Goal: Task Accomplishment & Management: Use online tool/utility

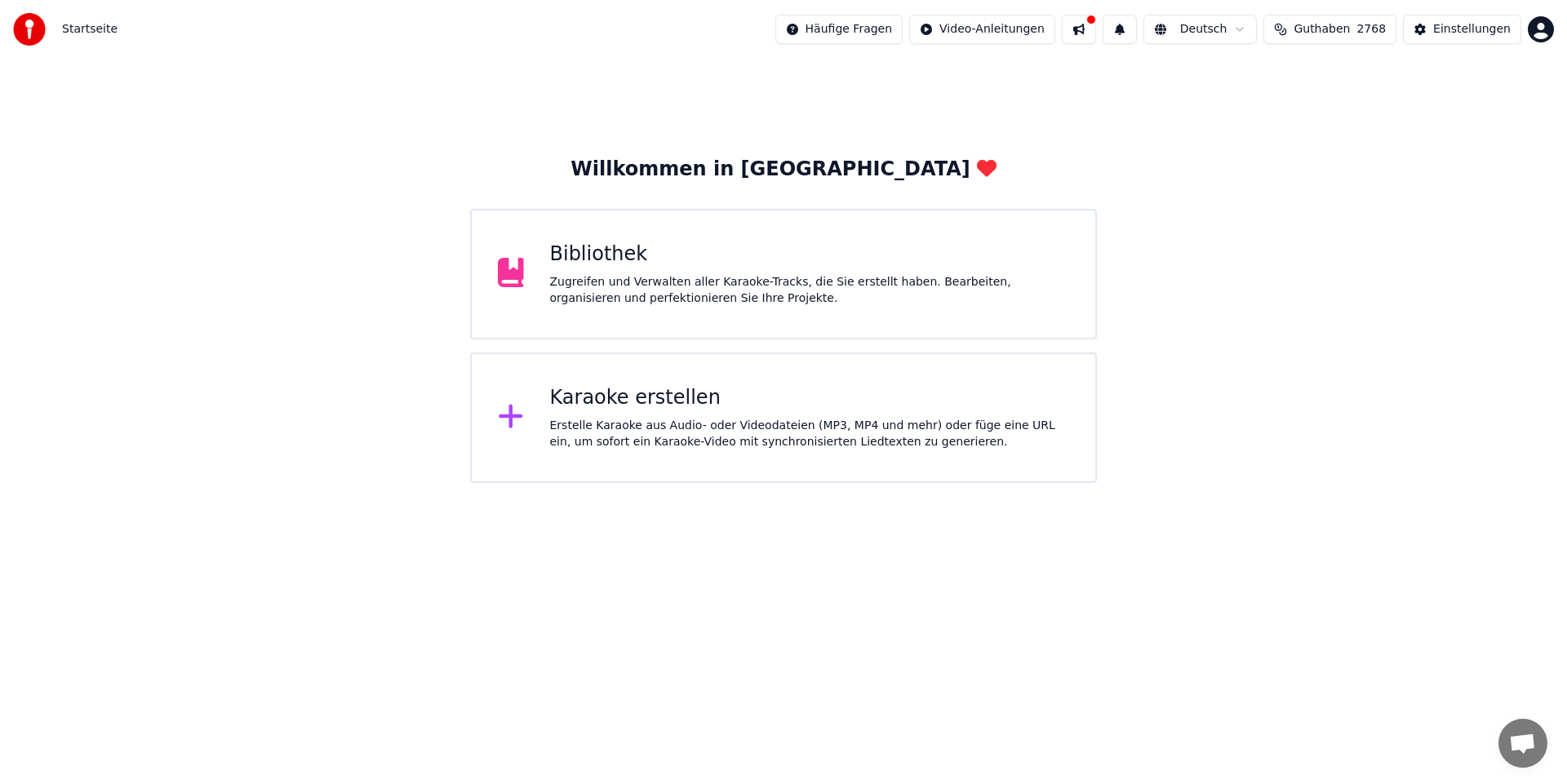
click at [662, 402] on div "Karaoke erstellen" at bounding box center [810, 398] width 520 height 26
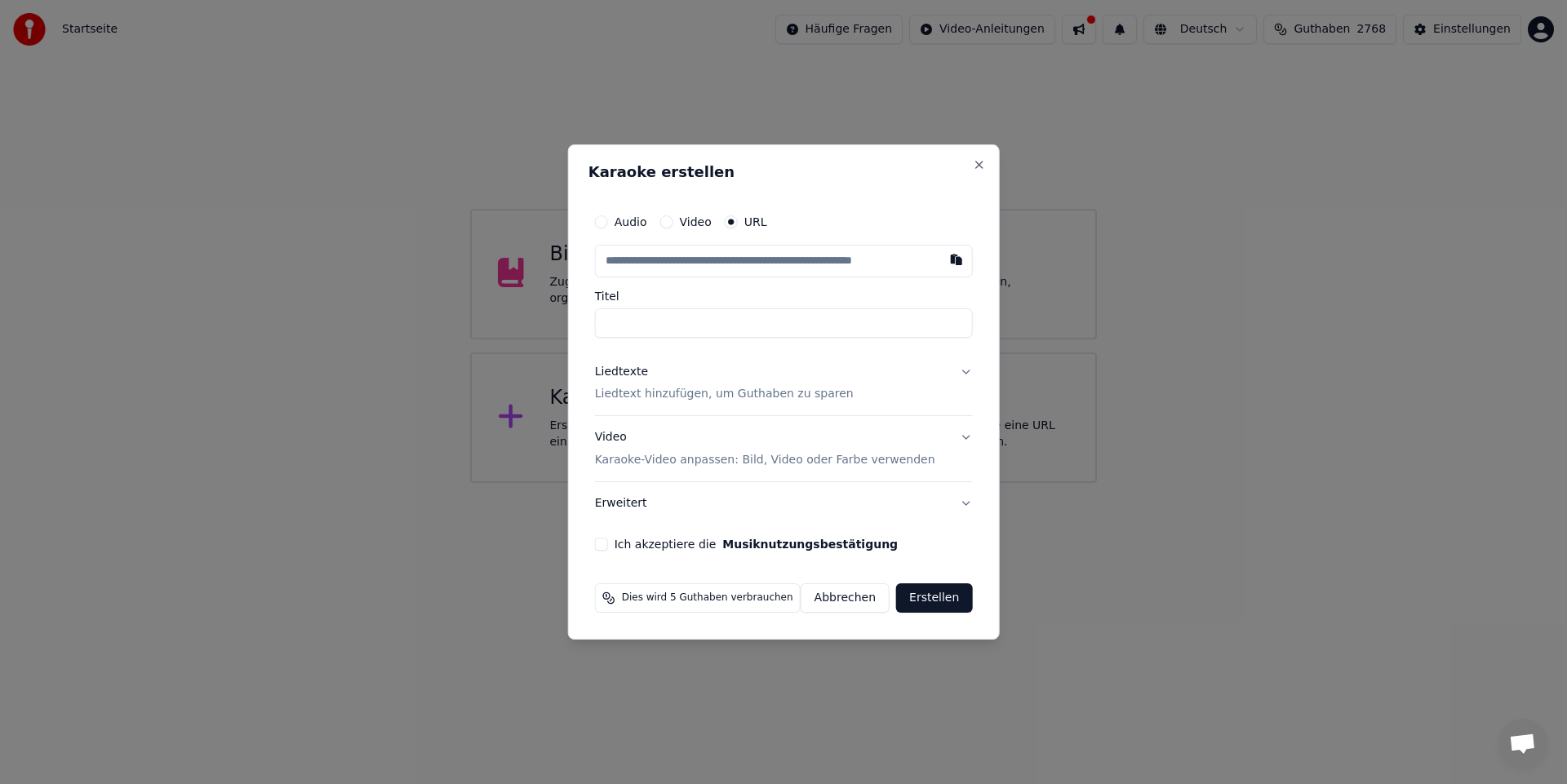
type input "**********"
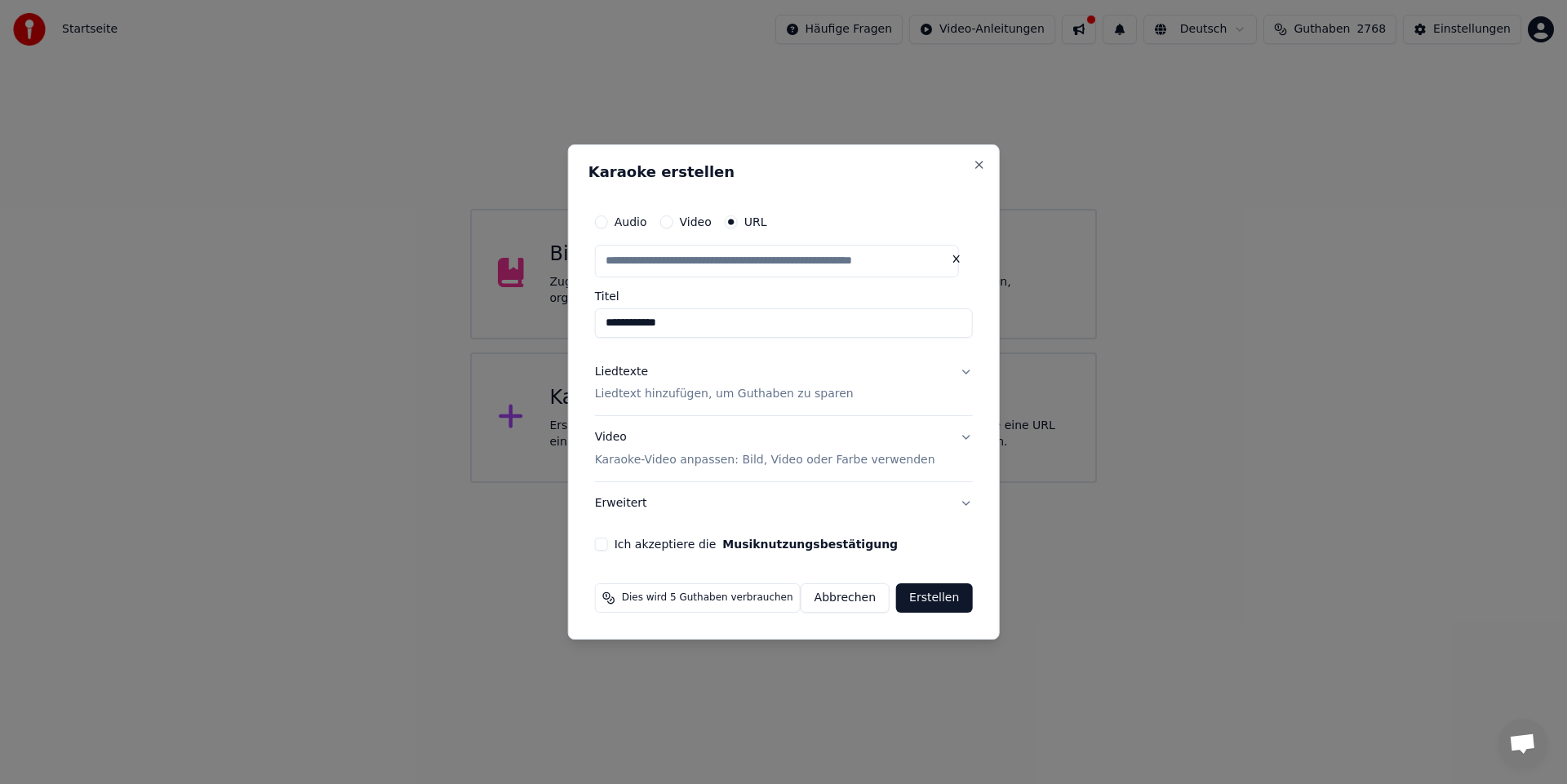
scroll to position [0, 0]
click at [631, 374] on div "Liedtexte" at bounding box center [621, 372] width 53 height 16
type input "**********"
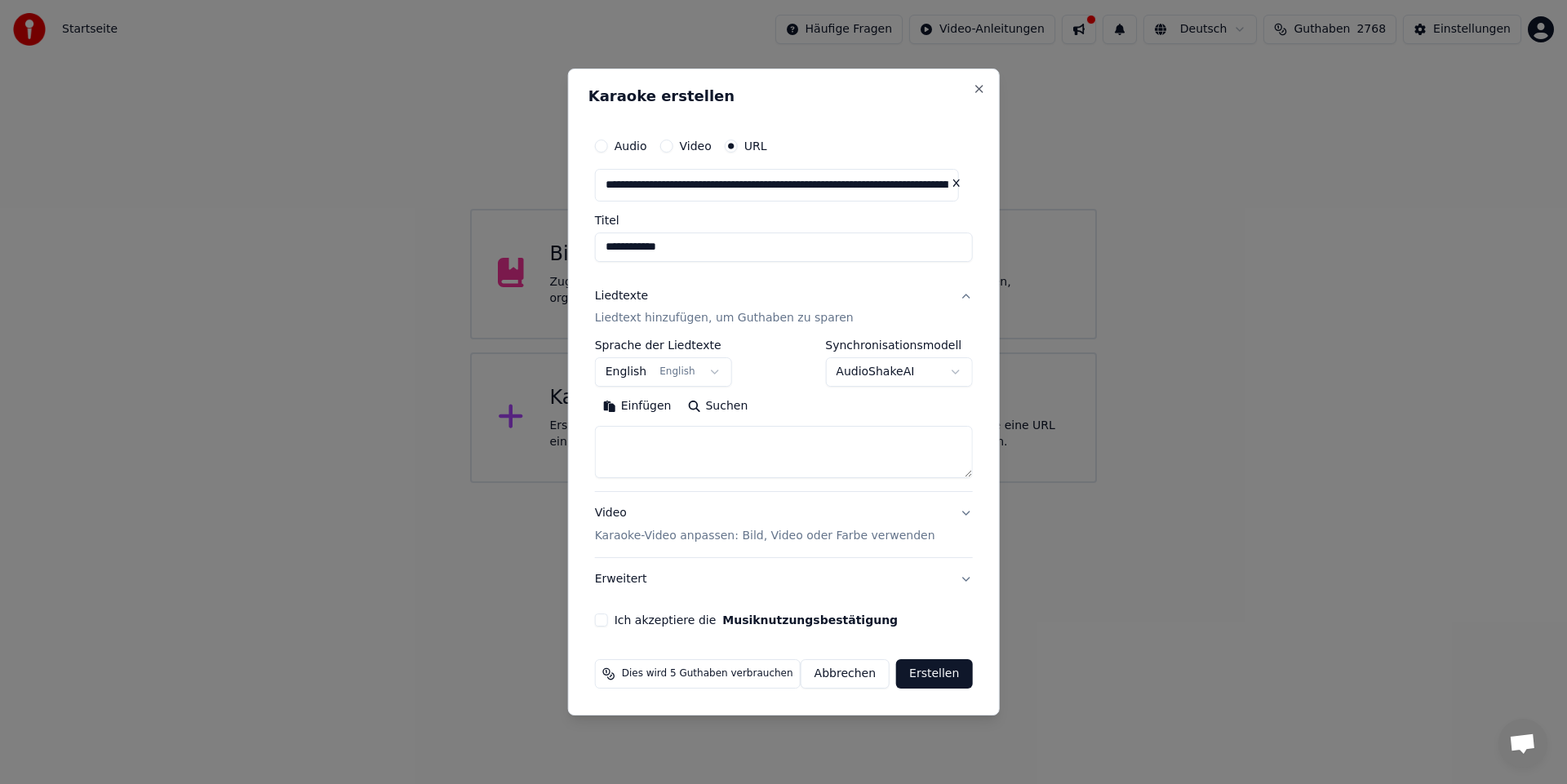
click at [708, 371] on button "English English" at bounding box center [663, 373] width 137 height 29
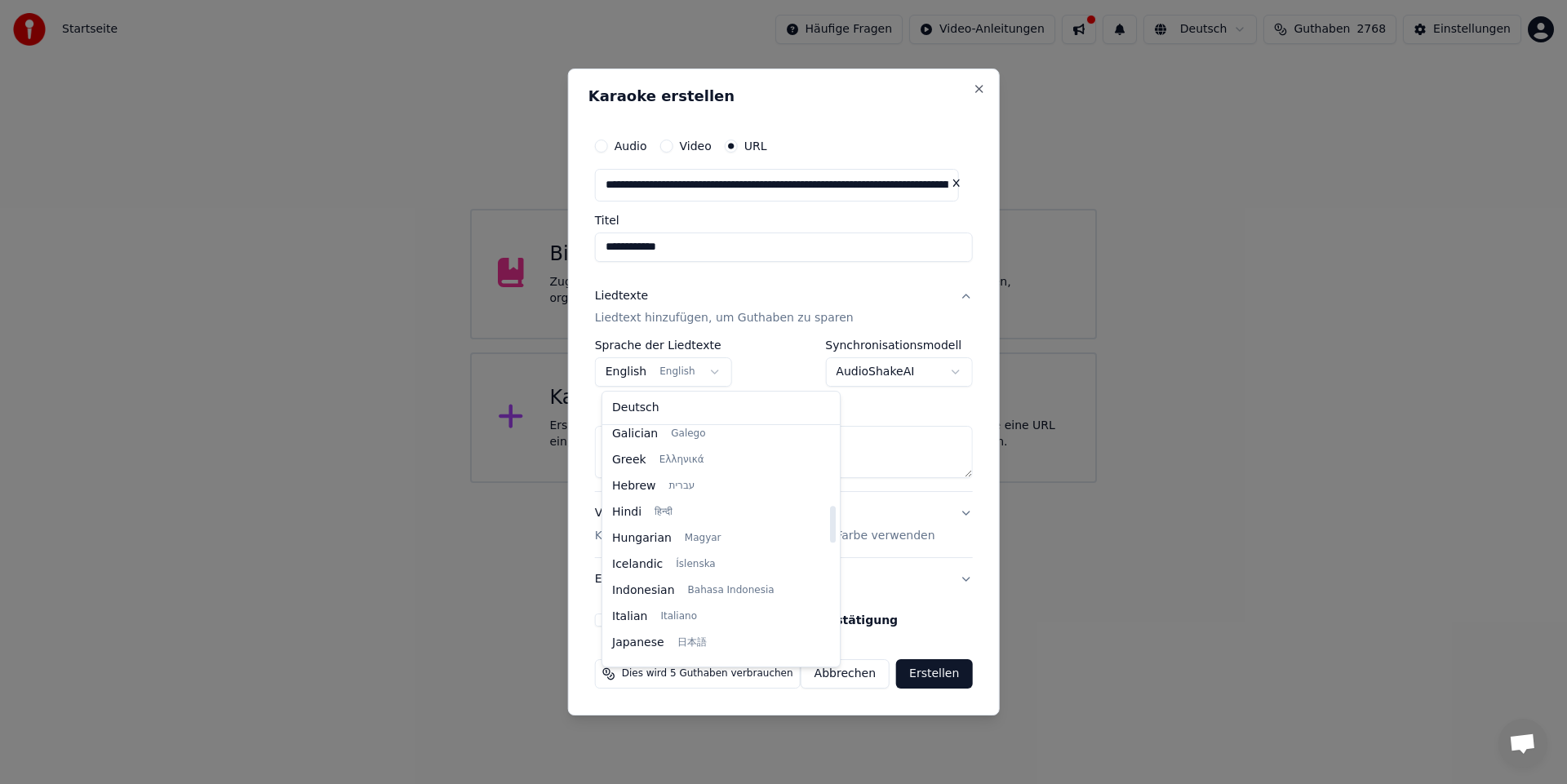
scroll to position [490, 0]
select select "**"
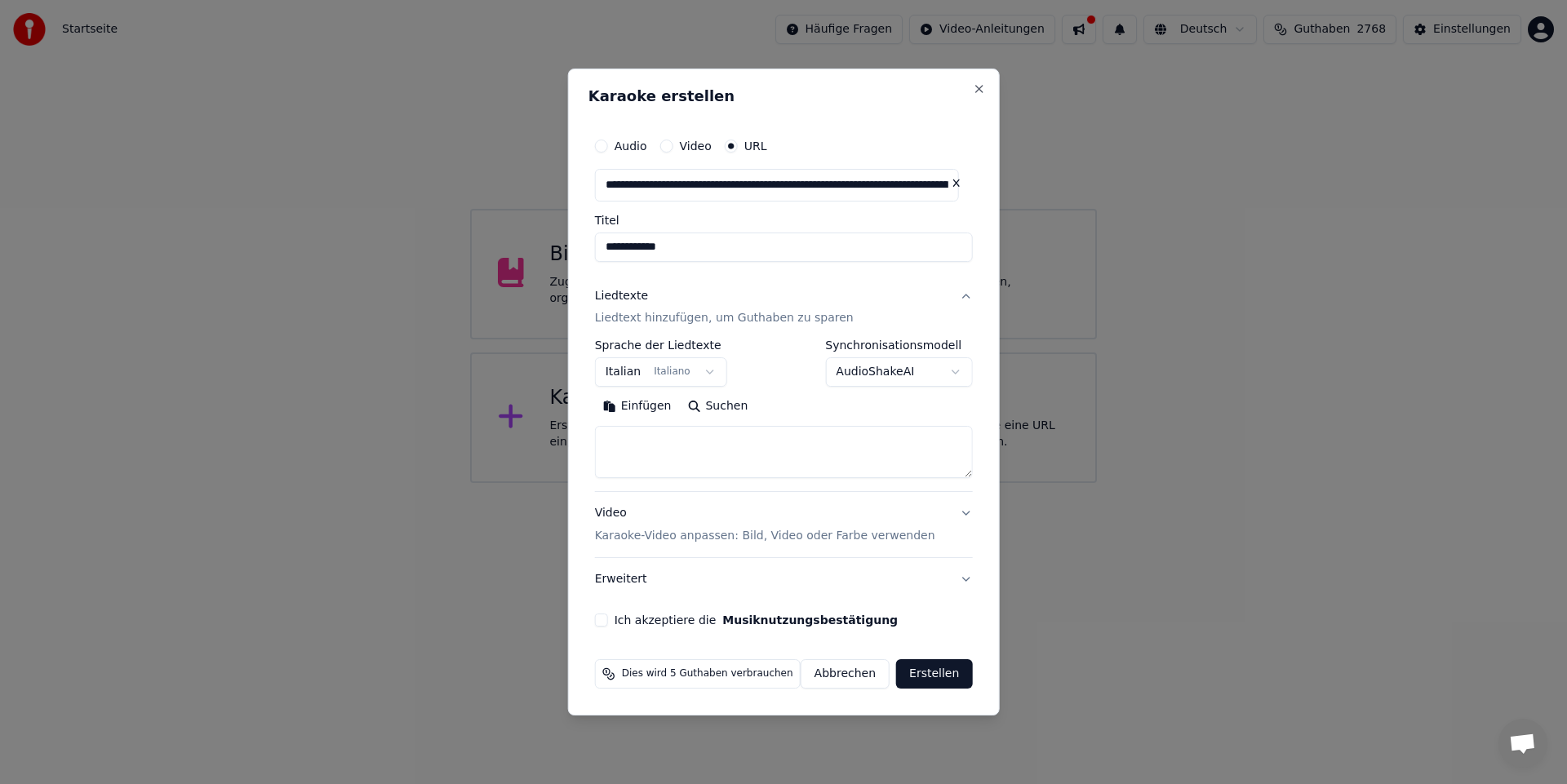
click at [697, 401] on button "Suchen" at bounding box center [717, 407] width 77 height 26
type textarea "**********"
click at [608, 622] on button "Ich akzeptiere die Musiknutzungsbestätigung" at bounding box center [601, 620] width 13 height 13
click at [939, 678] on button "Erstellen" at bounding box center [933, 674] width 76 height 29
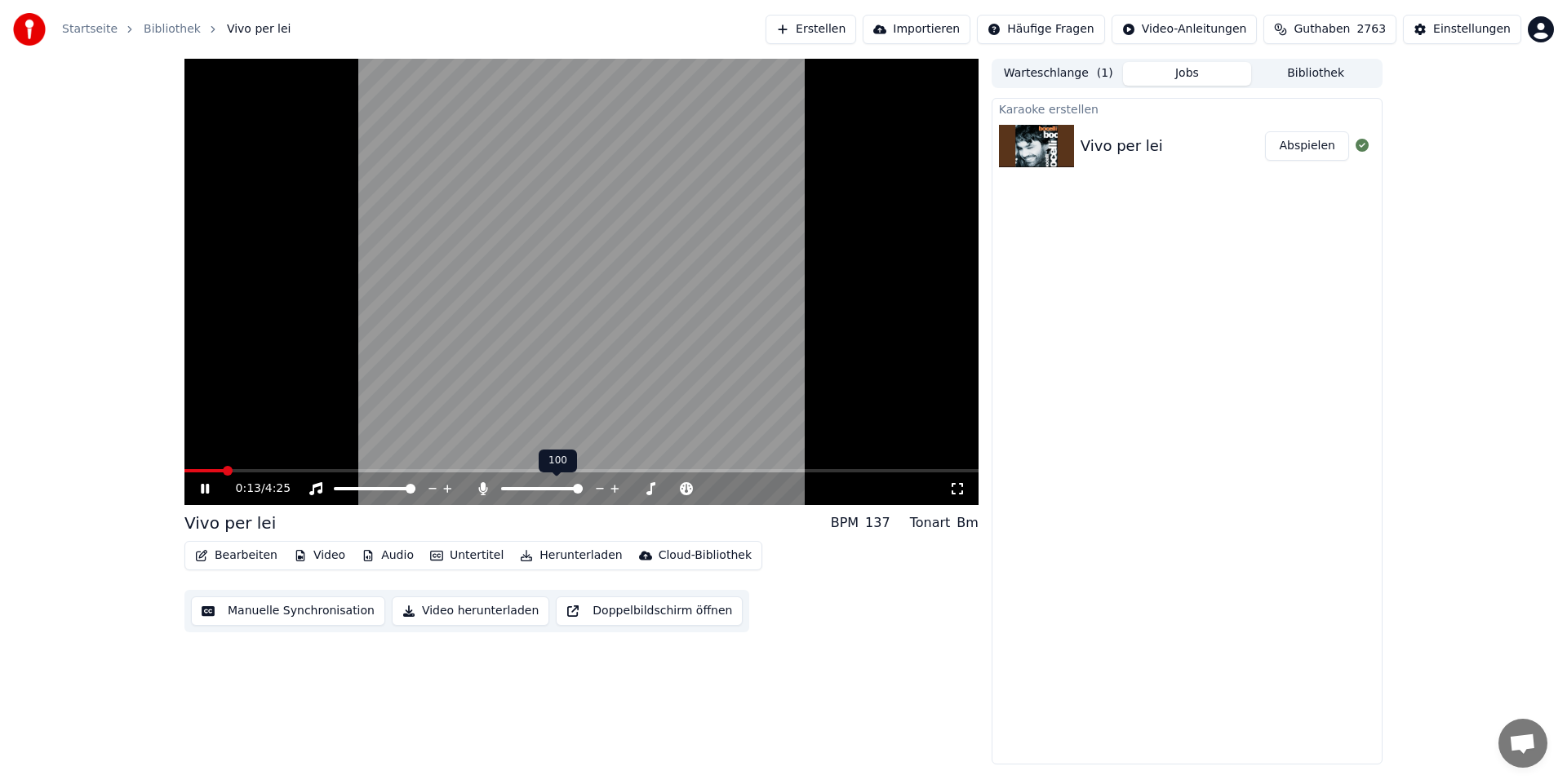
click at [582, 494] on span at bounding box center [577, 489] width 10 height 10
click at [582, 488] on span at bounding box center [577, 489] width 10 height 10
click at [449, 558] on button "Untertitel" at bounding box center [467, 555] width 87 height 23
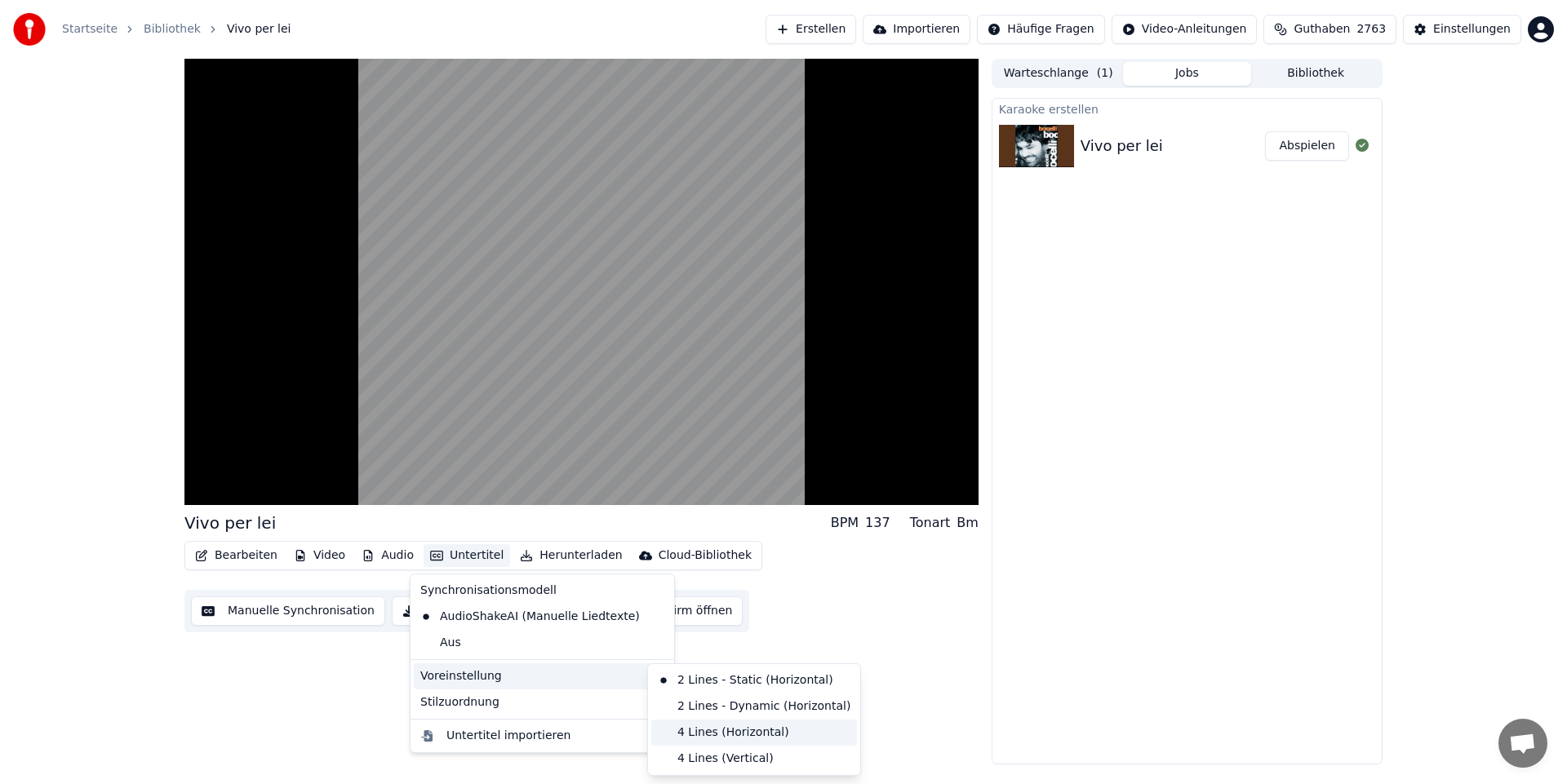
click at [716, 732] on div "4 Lines (Horizontal)" at bounding box center [753, 732] width 205 height 26
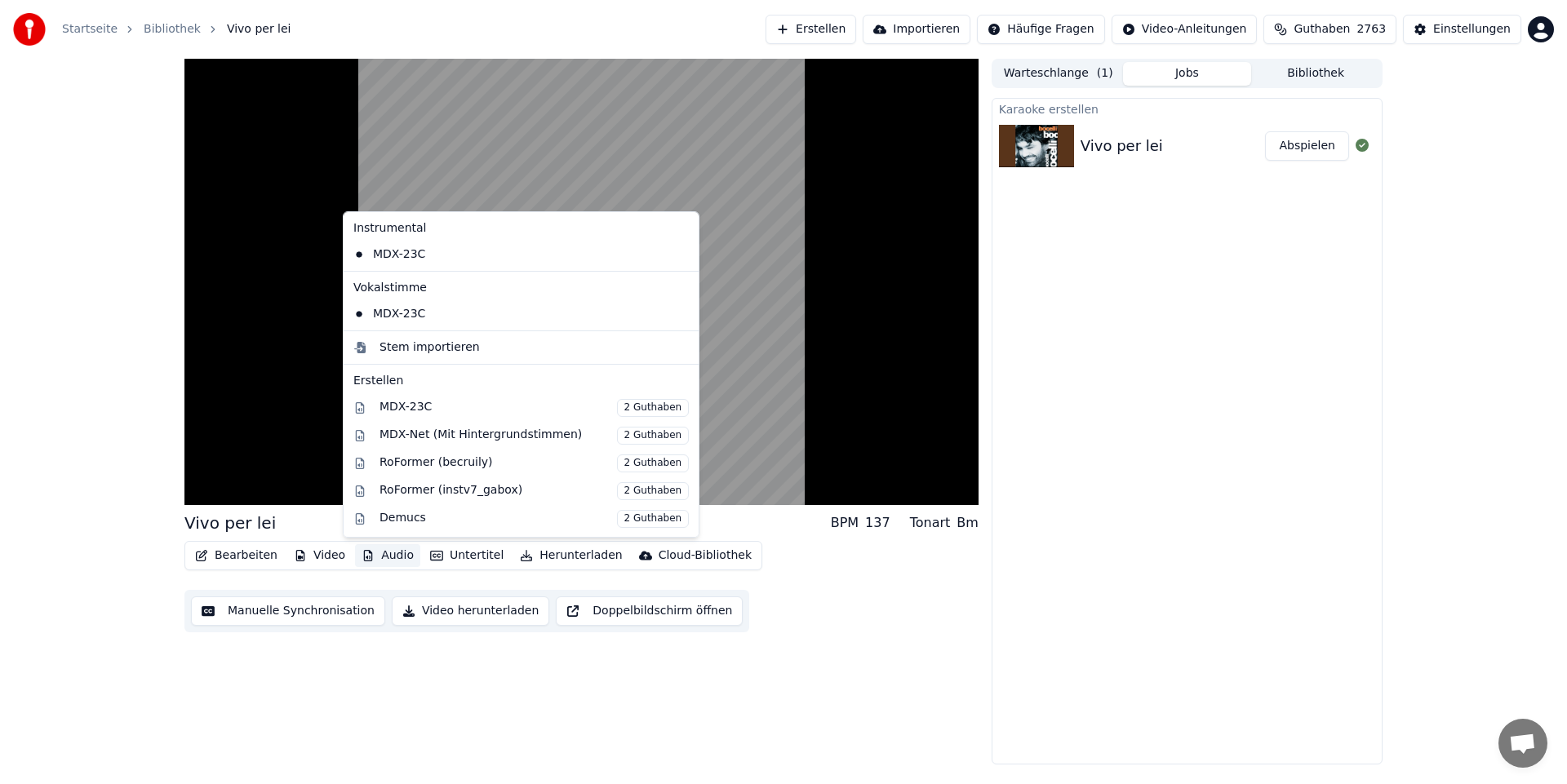
click at [384, 554] on button "Audio" at bounding box center [388, 555] width 65 height 23
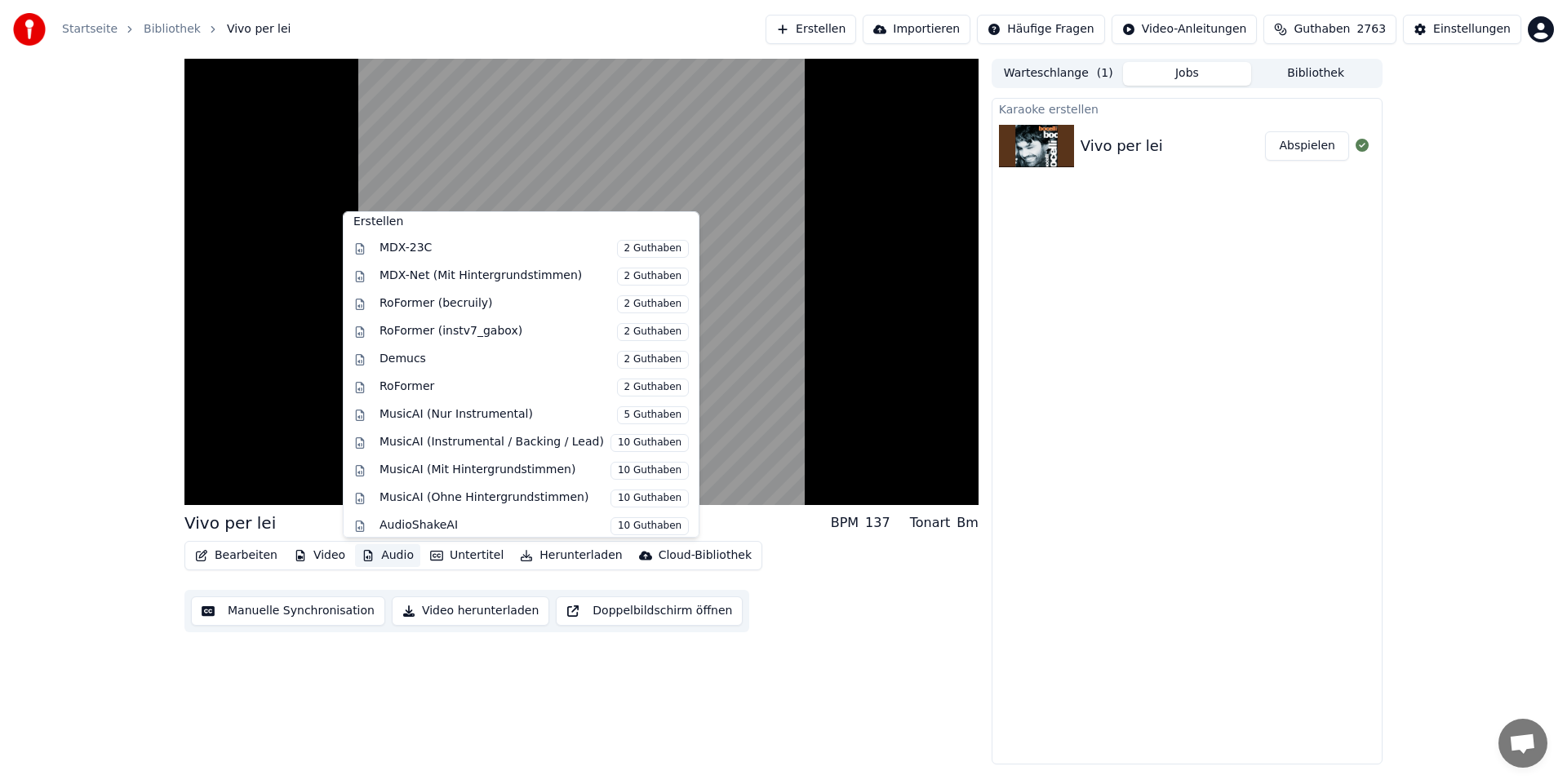
scroll to position [166, 0]
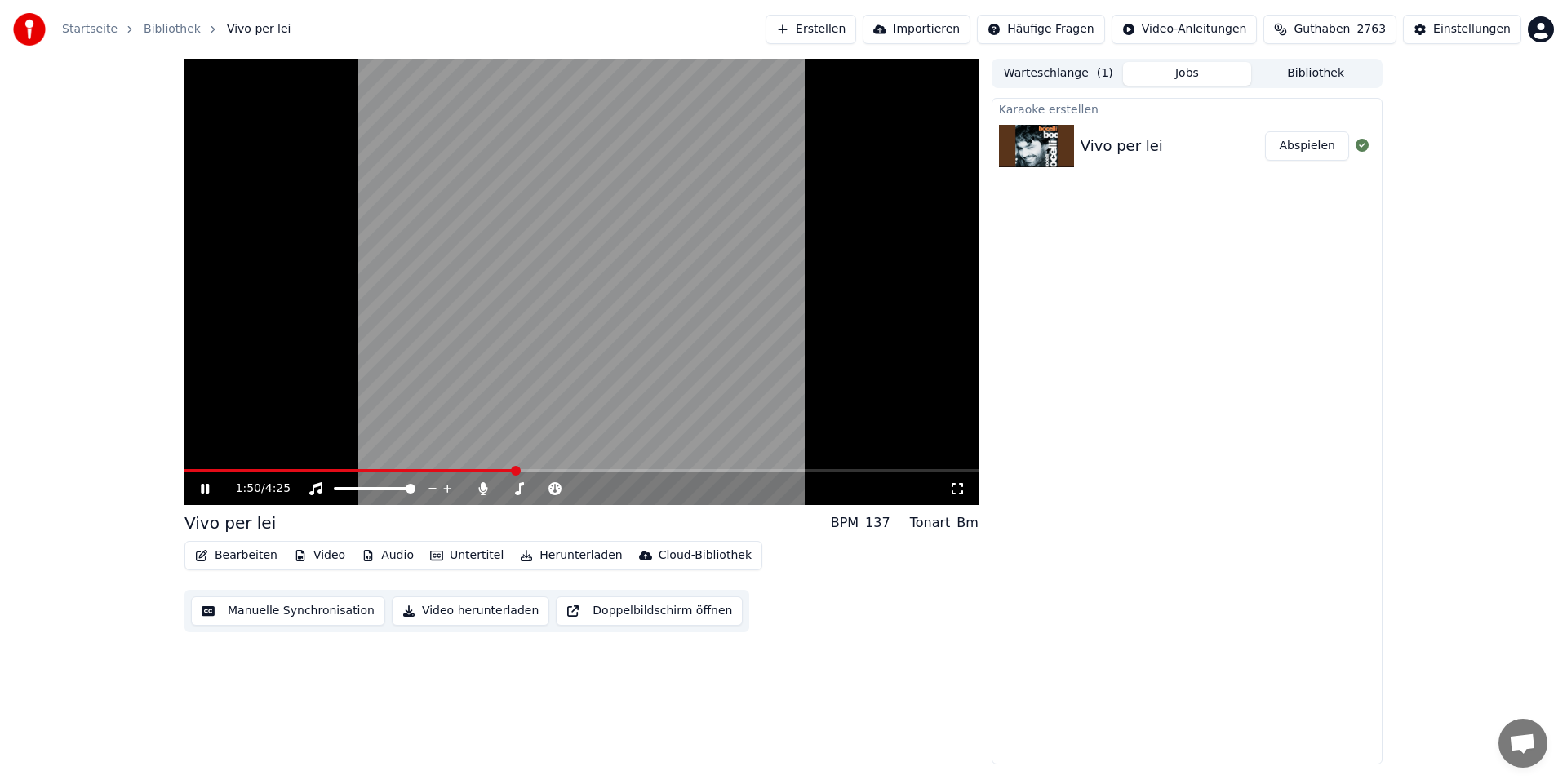
click at [842, 628] on div "Bearbeiten Video Audio Untertitel Herunterladen Cloud-Bibliothek Manuelle Synch…" at bounding box center [581, 586] width 794 height 92
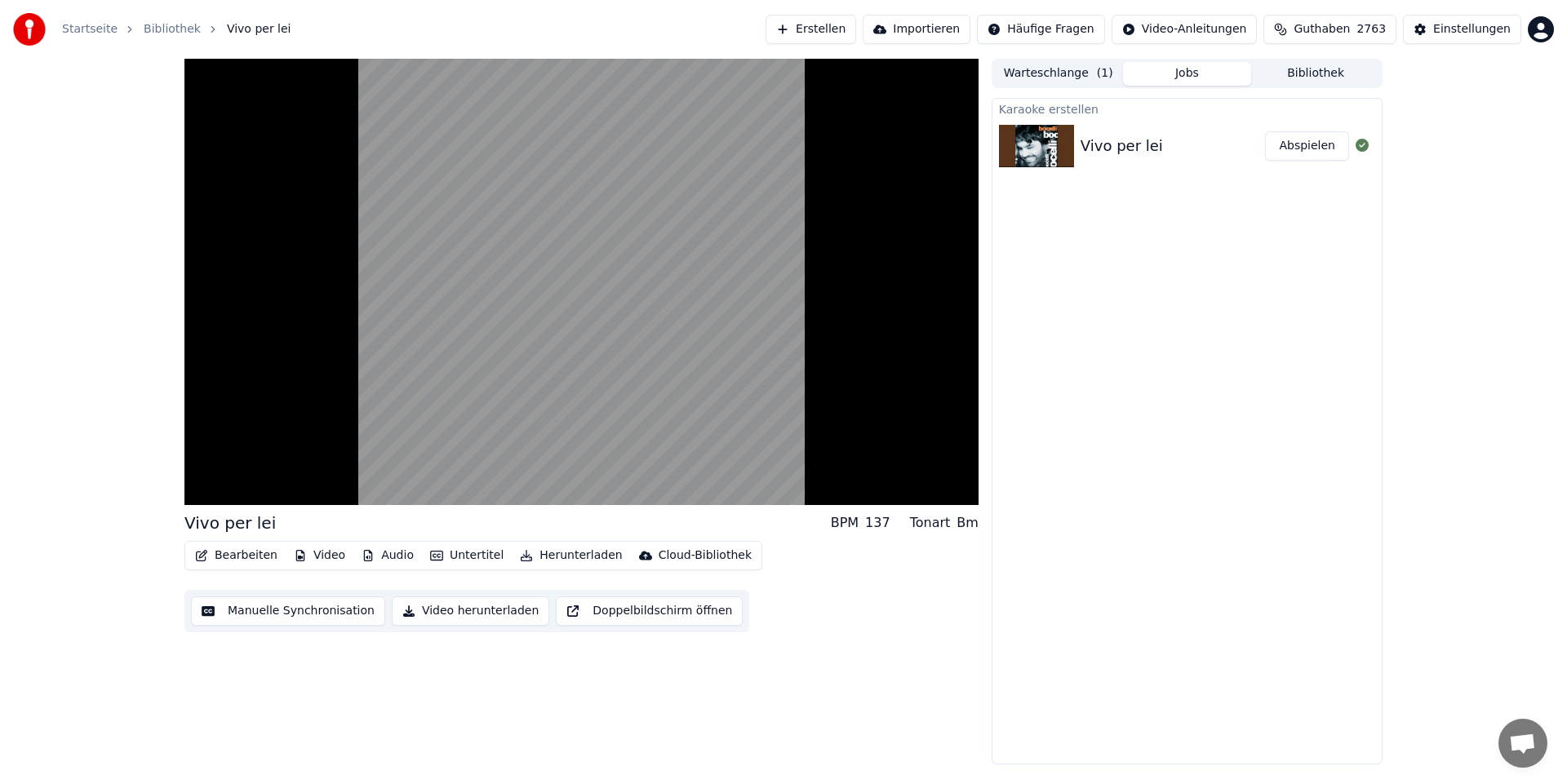
click at [387, 550] on button "Audio" at bounding box center [388, 555] width 65 height 23
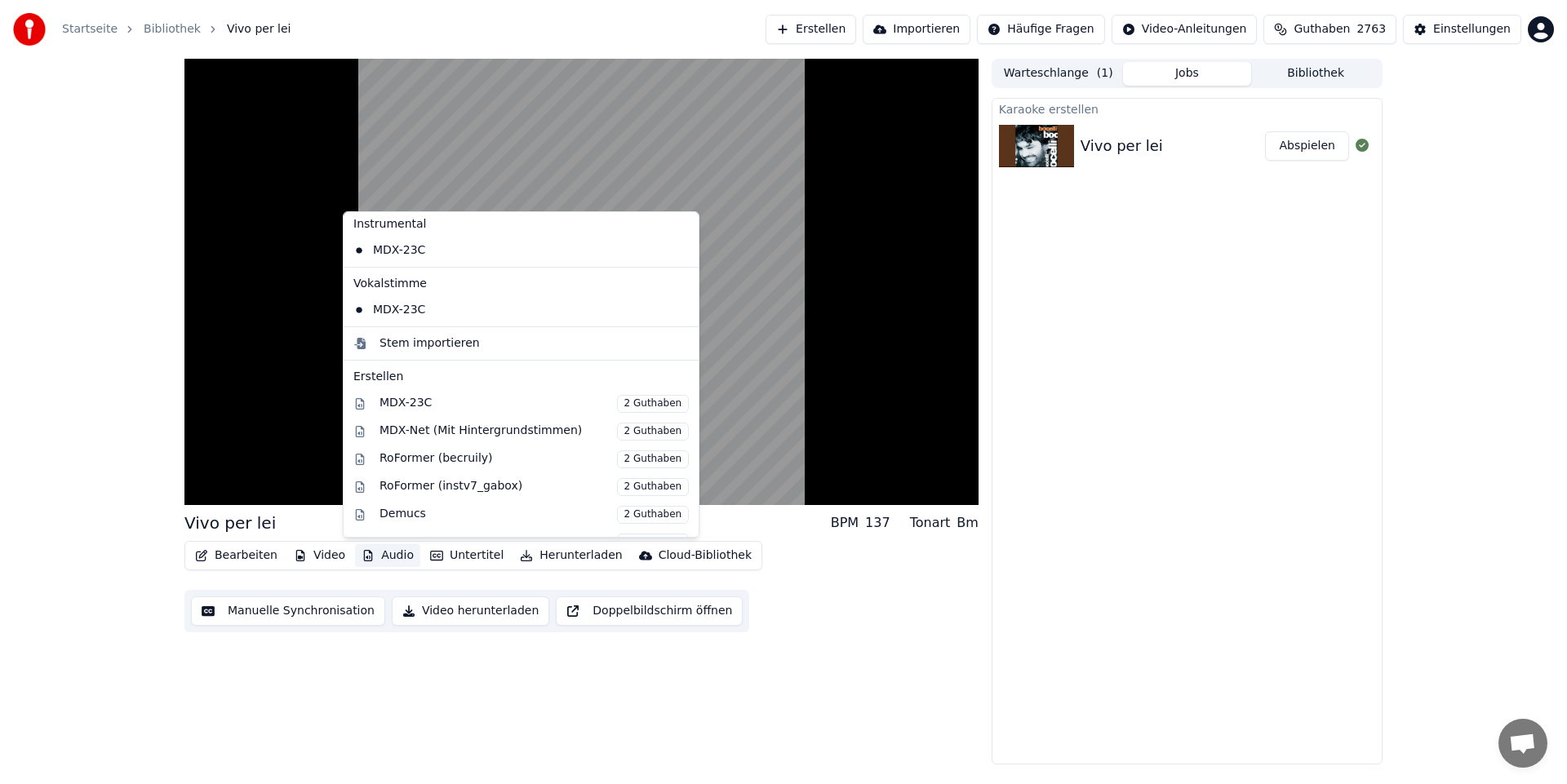
scroll to position [0, 0]
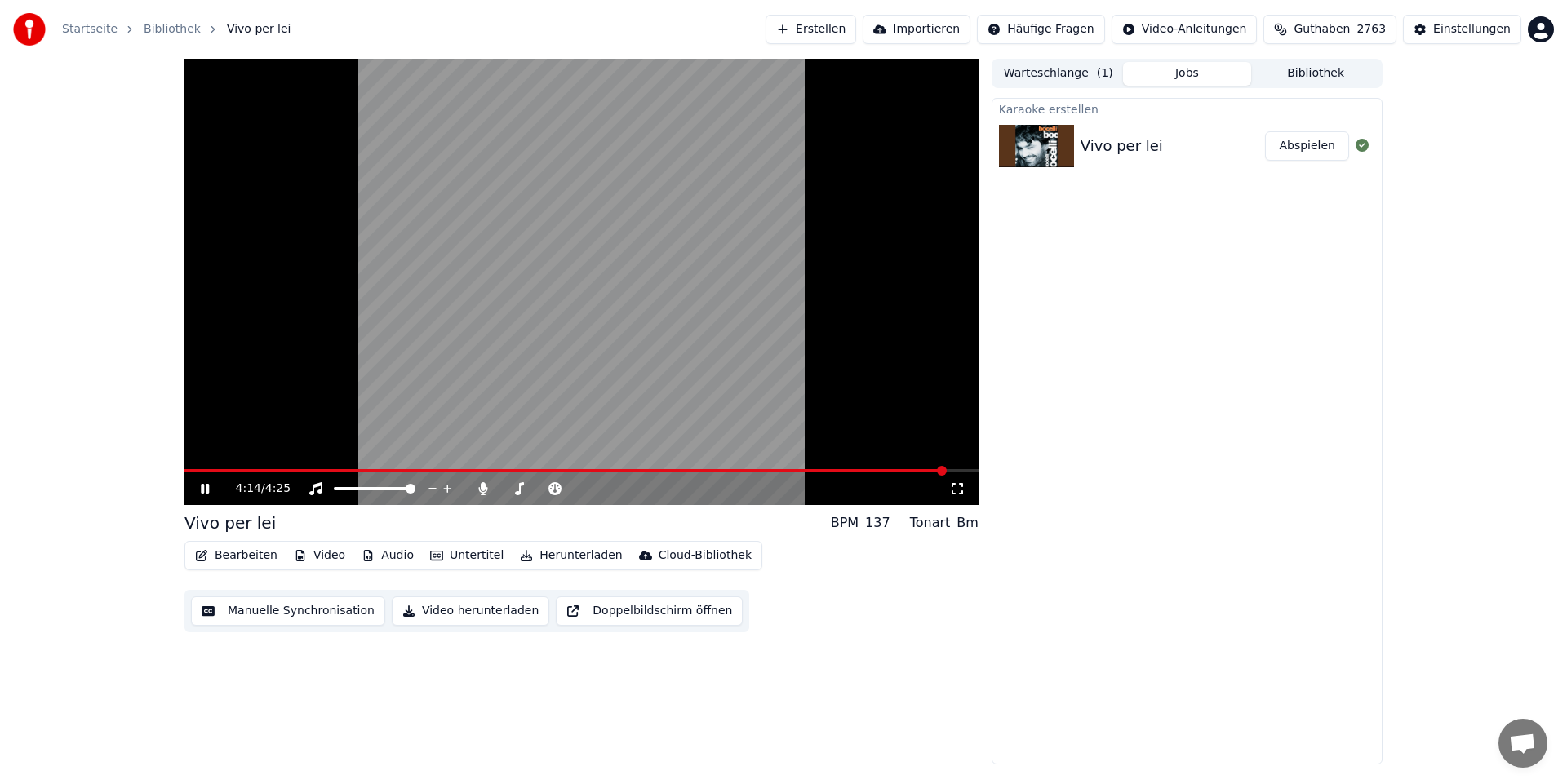
click at [808, 629] on div "Bearbeiten Video Audio Untertitel Herunterladen Cloud-Bibliothek Manuelle Synch…" at bounding box center [581, 586] width 794 height 92
click at [204, 486] on icon at bounding box center [204, 489] width 8 height 10
click at [501, 494] on span at bounding box center [506, 489] width 10 height 10
click at [207, 490] on icon at bounding box center [204, 489] width 10 height 11
click at [206, 491] on icon at bounding box center [204, 489] width 8 height 10
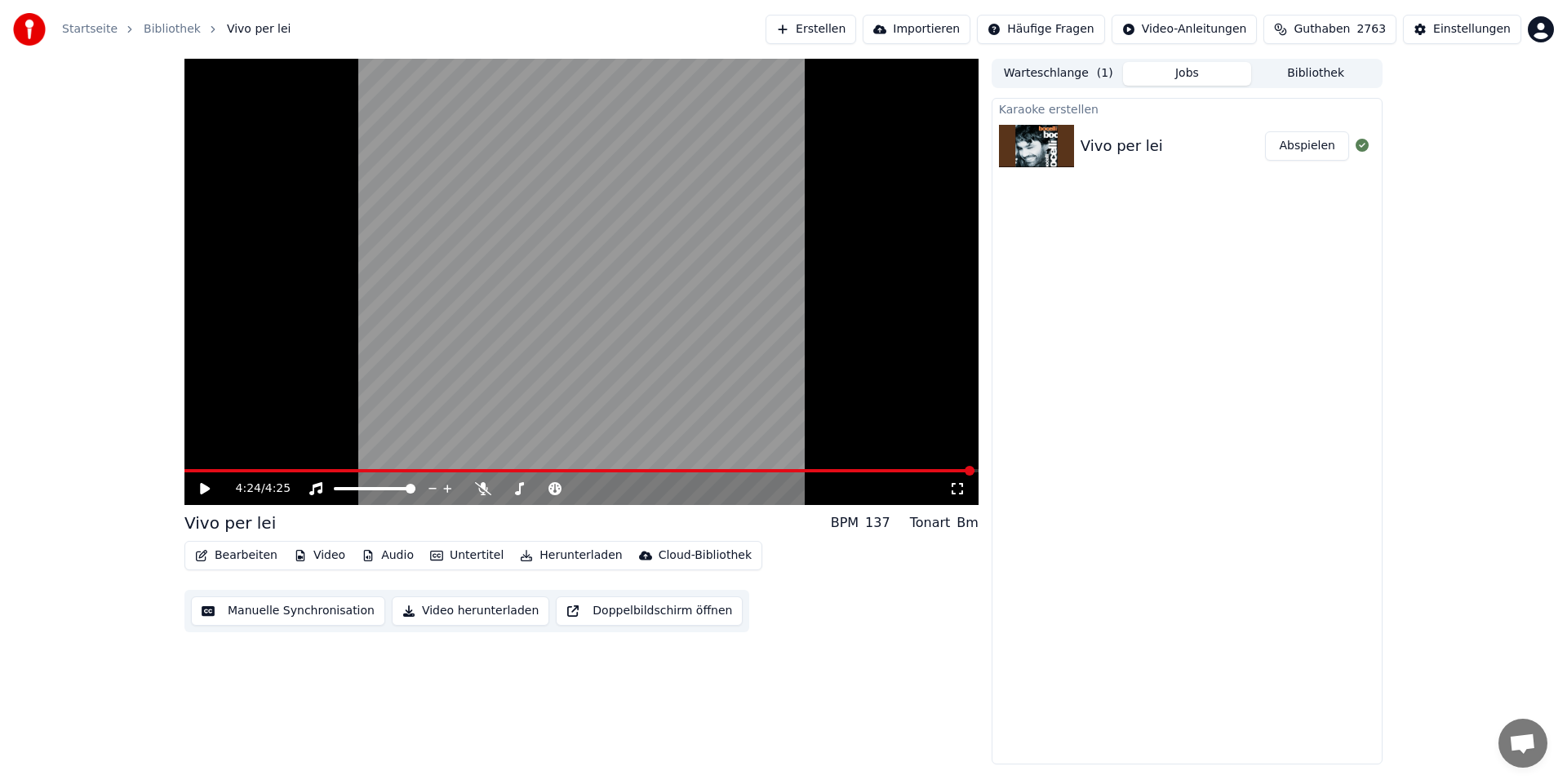
click at [206, 491] on icon at bounding box center [204, 489] width 10 height 11
click at [206, 491] on icon at bounding box center [204, 489] width 8 height 10
click at [206, 491] on icon at bounding box center [204, 489] width 10 height 11
click at [207, 489] on icon at bounding box center [204, 489] width 10 height 11
click at [250, 473] on span at bounding box center [245, 471] width 10 height 10
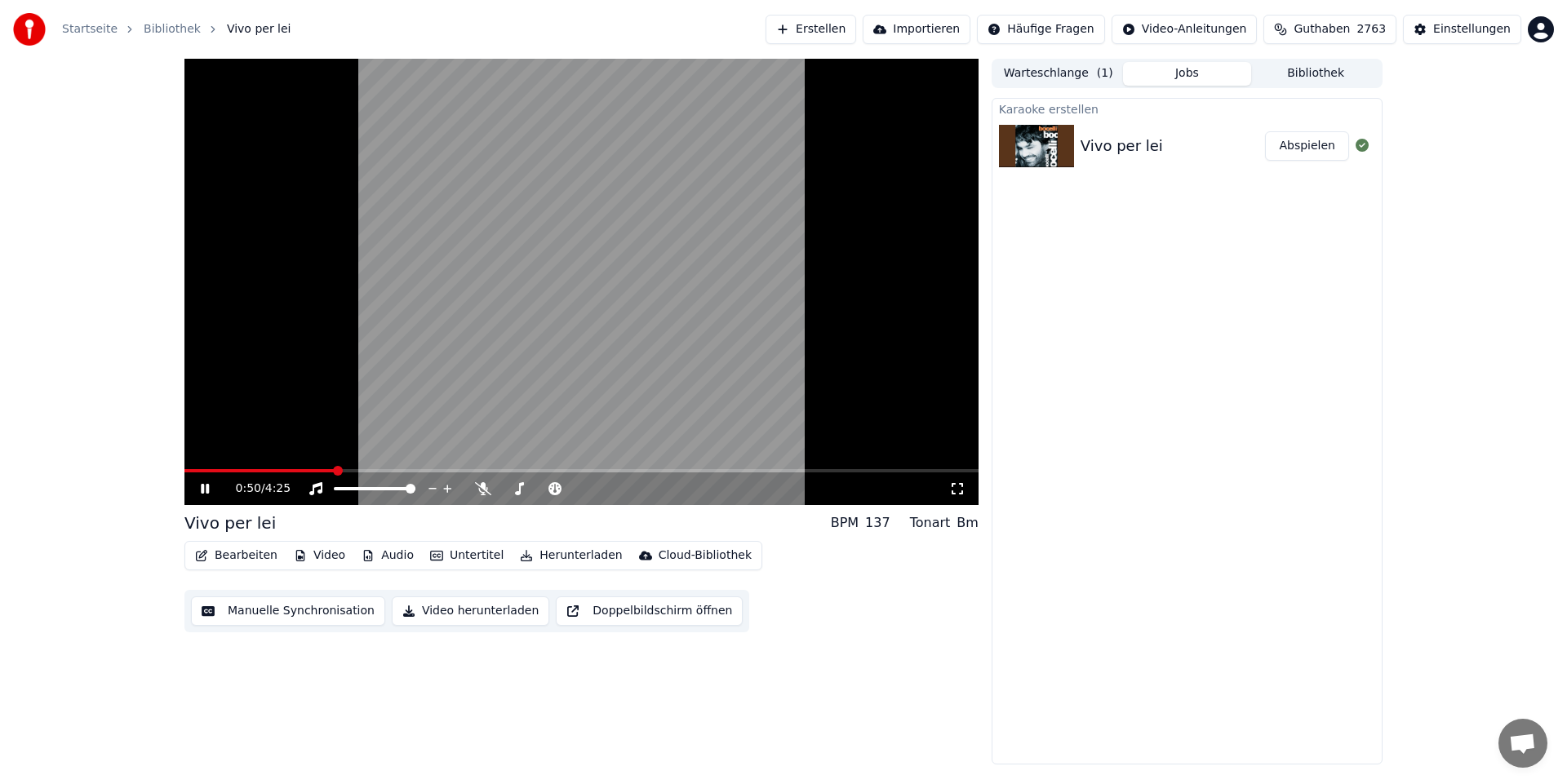
click at [379, 556] on button "Audio" at bounding box center [388, 555] width 65 height 23
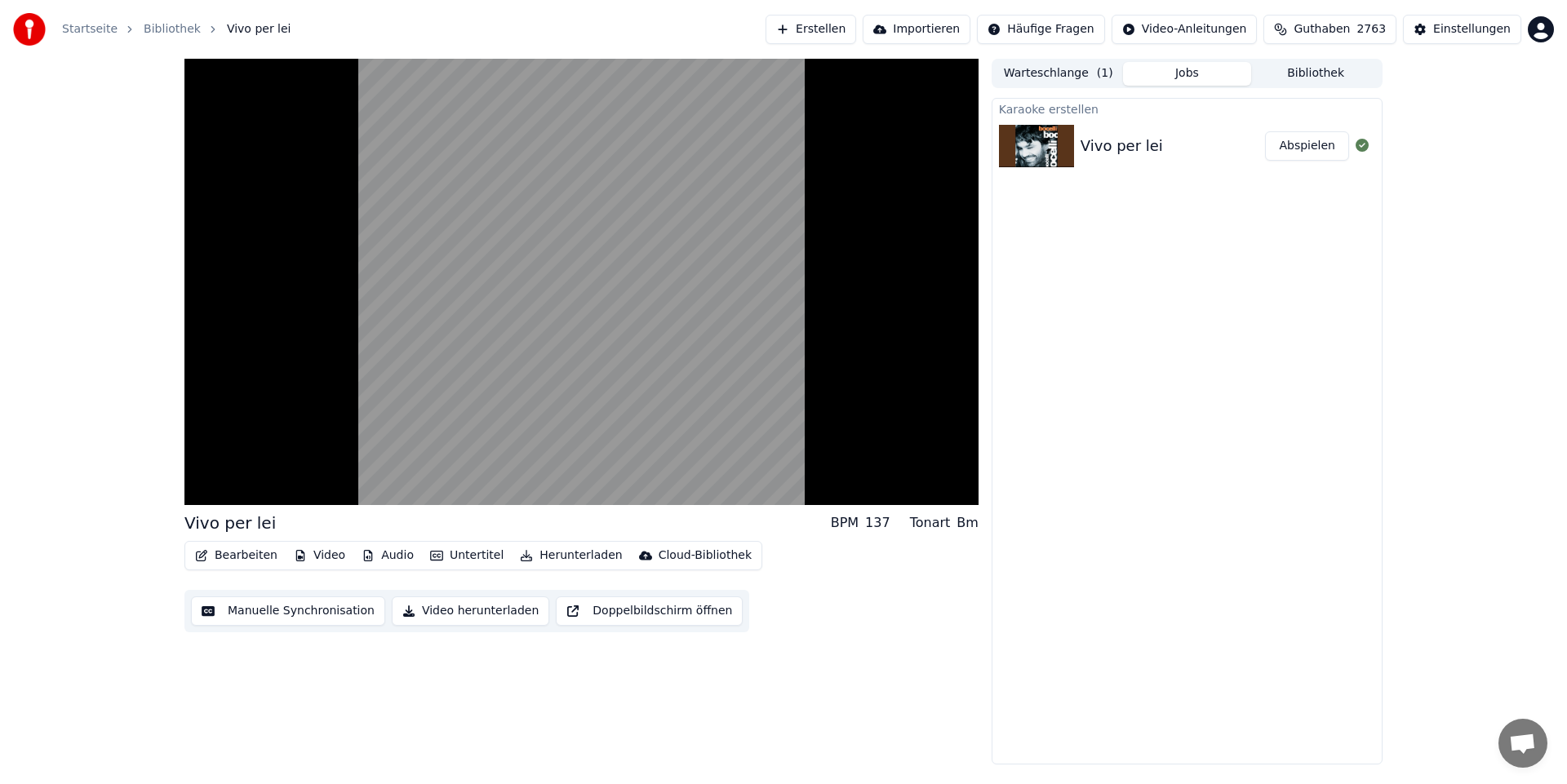
click at [469, 703] on div "Vivo per lei BPM 137 Tonart Bm Bearbeiten Video Audio Untertitel Herunterladen …" at bounding box center [581, 411] width 794 height 706
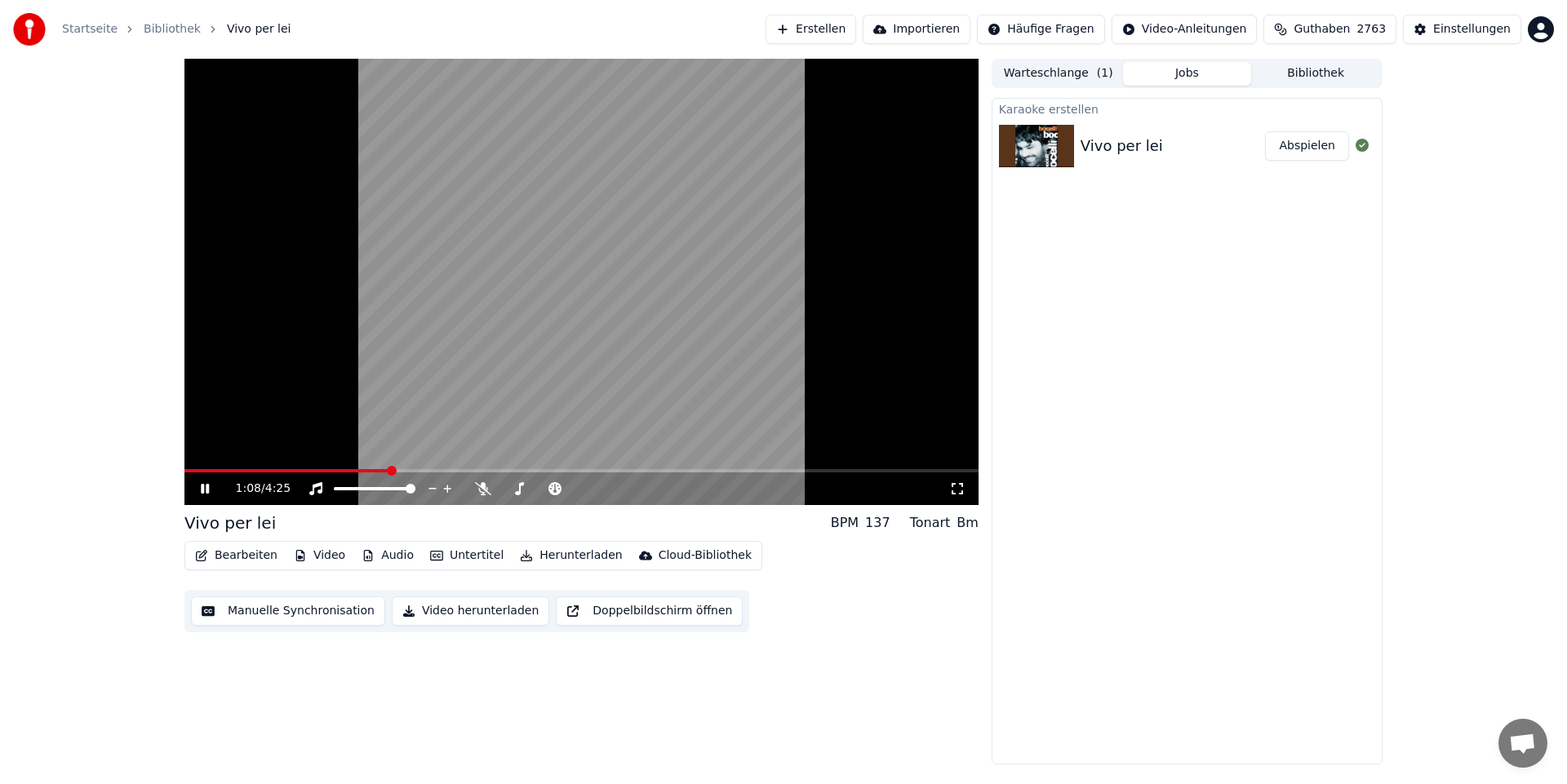
click at [199, 484] on icon at bounding box center [216, 489] width 38 height 13
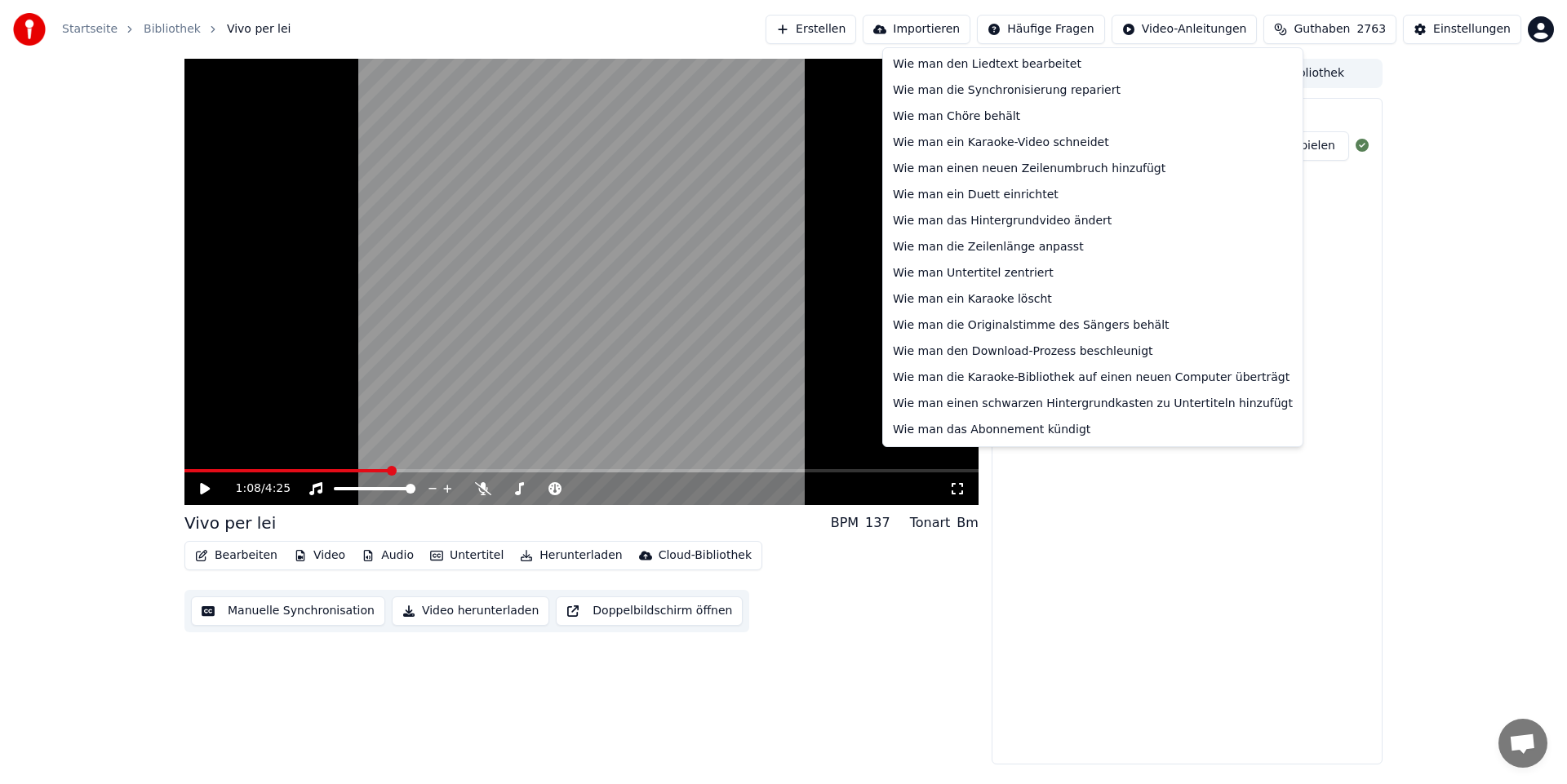
click at [1051, 28] on html "Startseite Bibliothek Vivo per lei Erstellen Importieren Häufige Fragen Video-A…" at bounding box center [784, 392] width 1567 height 784
click at [1025, 194] on div "Wie man ein Duett einrichtet" at bounding box center [1093, 195] width 413 height 26
click at [1071, 29] on html "Startseite Bibliothek Vivo per lei Erstellen Importieren Häufige Fragen Video-A…" at bounding box center [784, 392] width 1567 height 784
click at [204, 486] on html "Startseite Bibliothek Vivo per lei Erstellen Importieren Häufige Fragen Video-A…" at bounding box center [784, 392] width 1567 height 784
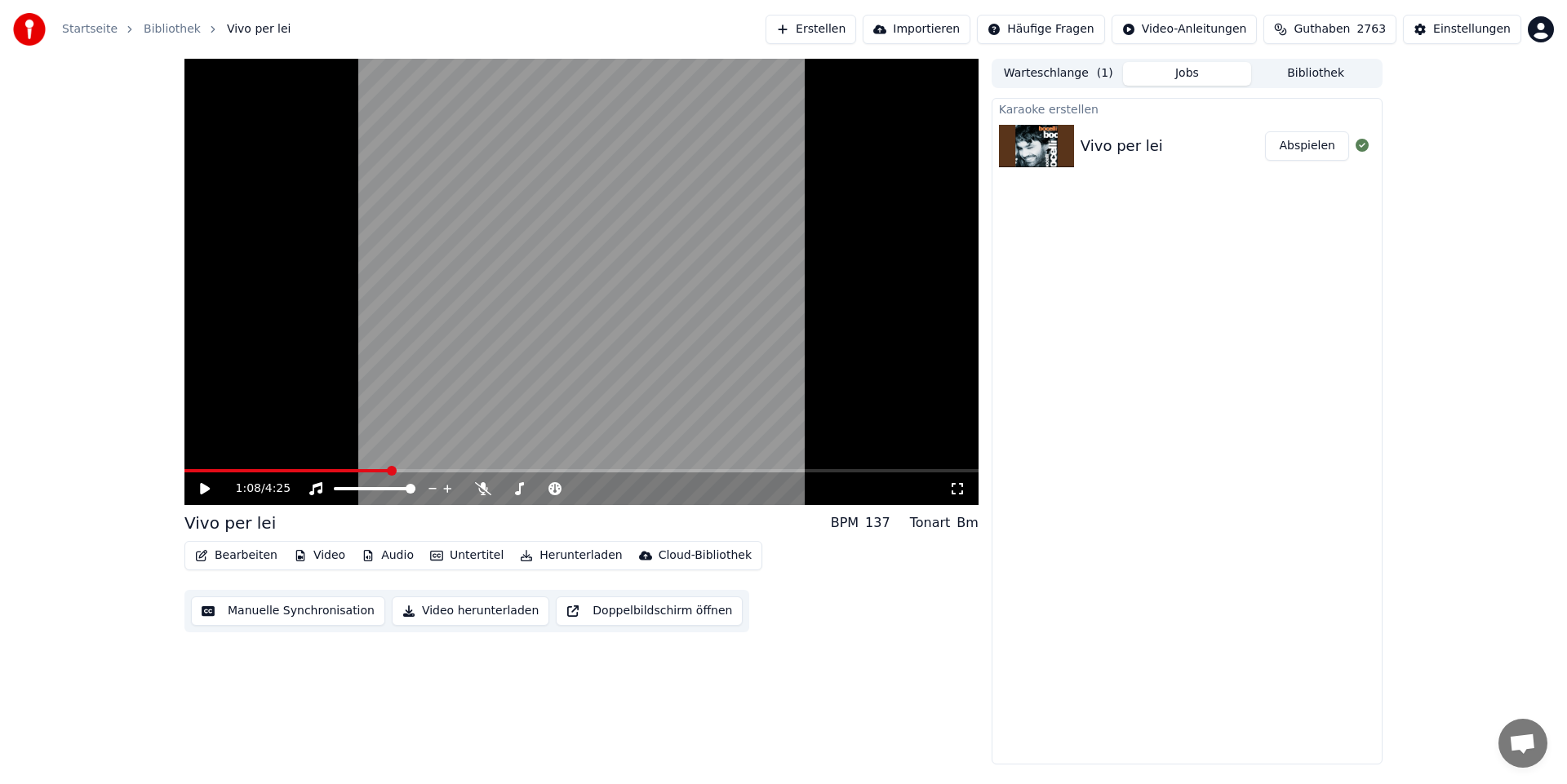
click at [204, 483] on icon at bounding box center [216, 489] width 38 height 13
click at [501, 493] on span at bounding box center [506, 489] width 10 height 10
click at [543, 295] on video at bounding box center [581, 282] width 794 height 446
